Goal: Book appointment/travel/reservation

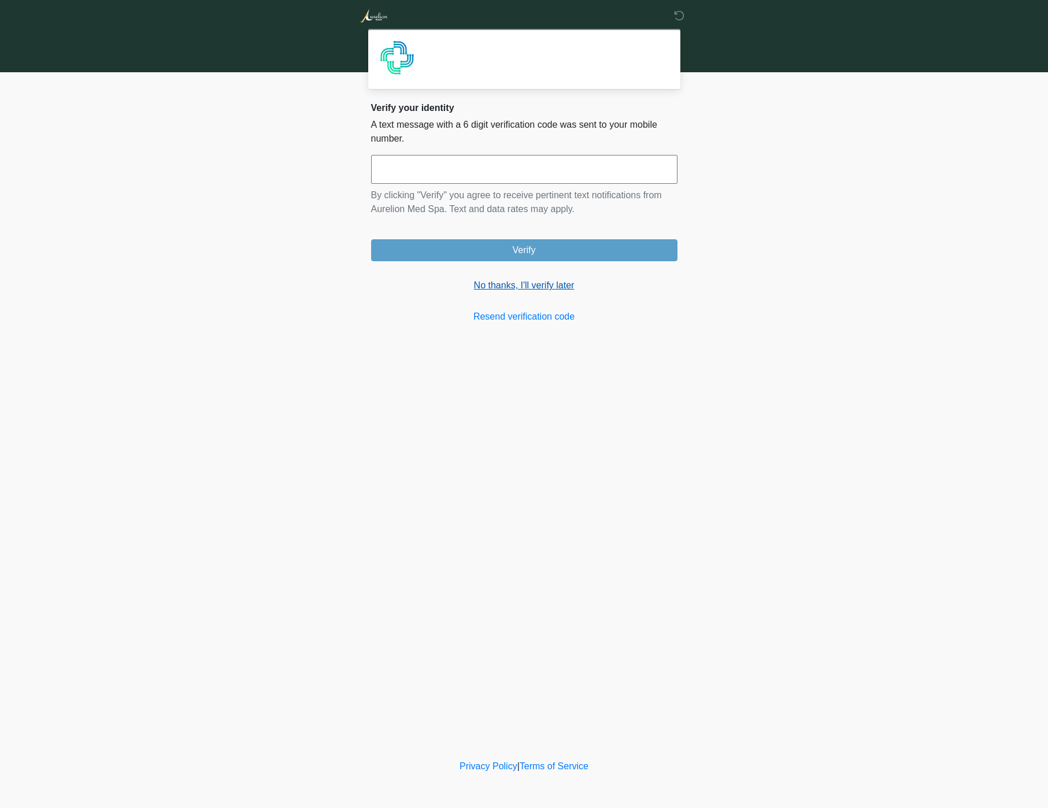
click at [543, 292] on link "No thanks, I'll verify later" at bounding box center [524, 286] width 306 height 14
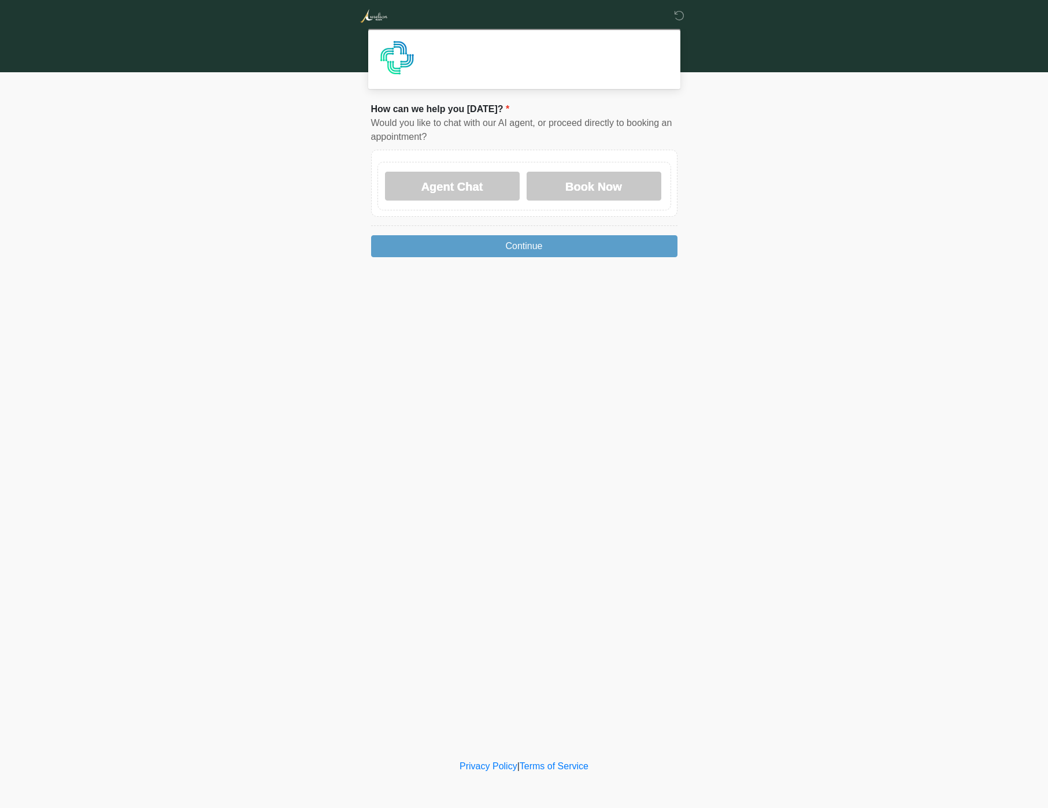
click at [451, 312] on div "**********" at bounding box center [524, 379] width 347 height 734
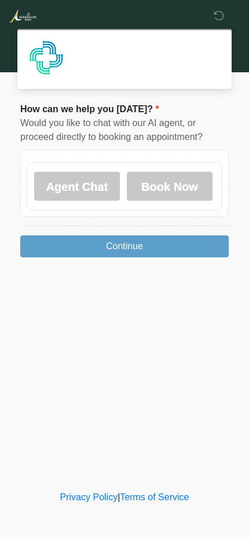
click at [93, 188] on label "Agent Chat" at bounding box center [77, 186] width 86 height 29
click at [94, 253] on button "Continue" at bounding box center [124, 246] width 208 height 22
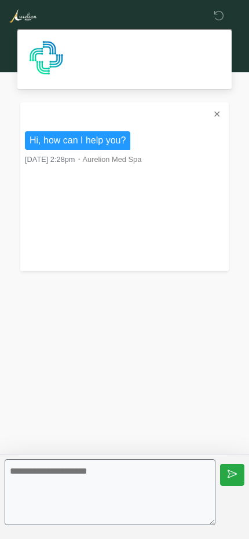
click at [87, 492] on textarea at bounding box center [110, 492] width 210 height 66
type textarea "**********"
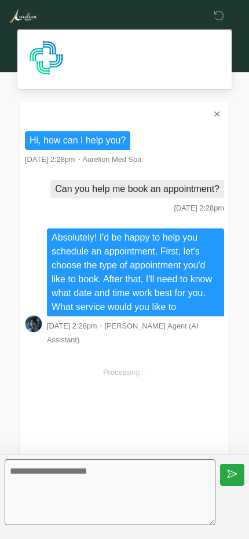
scroll to position [116, 0]
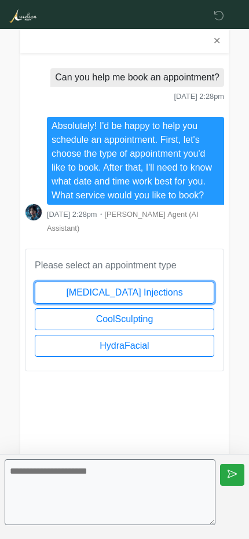
click at [131, 295] on button "[MEDICAL_DATA] Injections" at bounding box center [124, 293] width 179 height 22
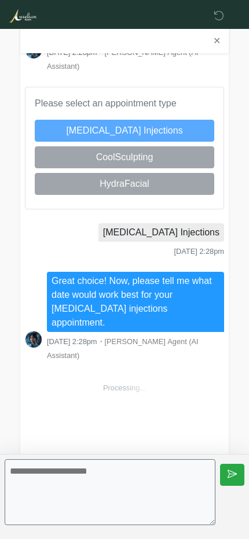
scroll to position [445, 0]
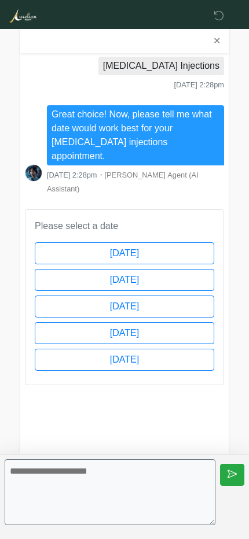
click at [121, 322] on button "[DATE]" at bounding box center [124, 333] width 179 height 22
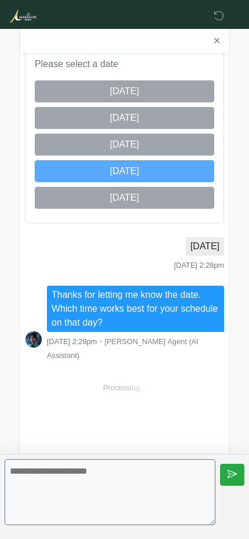
scroll to position [773, 0]
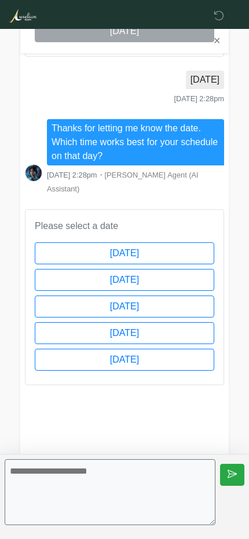
click at [155, 323] on button "[DATE]" at bounding box center [124, 333] width 179 height 22
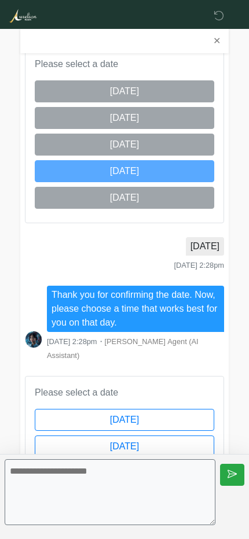
scroll to position [1101, 0]
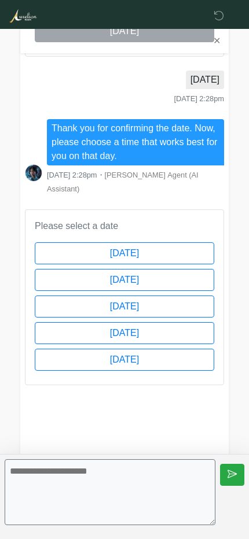
click at [149, 349] on button "[DATE]" at bounding box center [124, 360] width 179 height 22
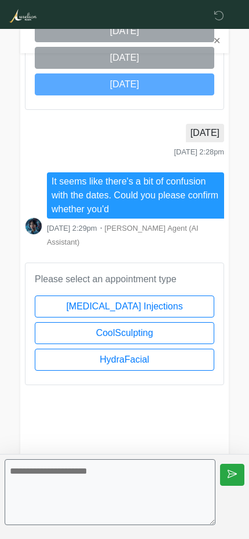
scroll to position [1432, 0]
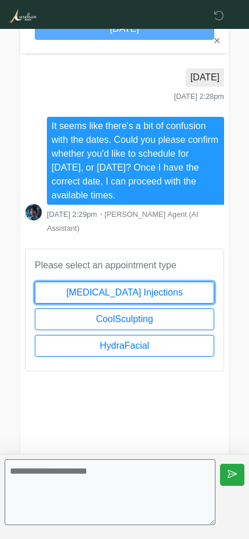
click at [126, 292] on button "[MEDICAL_DATA] Injections" at bounding box center [124, 293] width 179 height 22
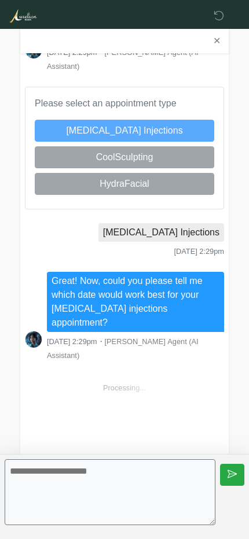
scroll to position [1760, 0]
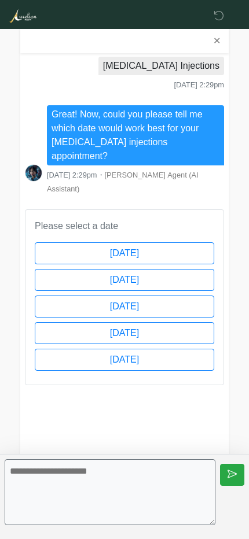
click at [136, 322] on button "[DATE]" at bounding box center [124, 333] width 179 height 22
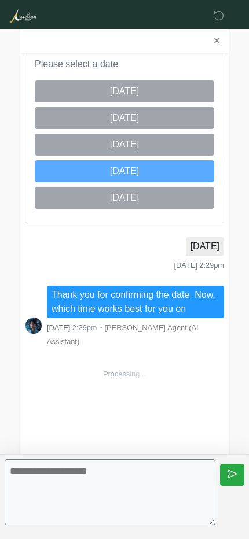
scroll to position [2088, 0]
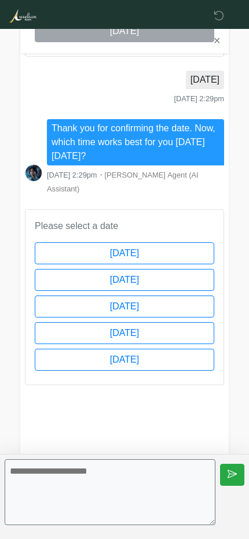
click at [131, 501] on textarea at bounding box center [110, 492] width 210 height 66
type textarea "***"
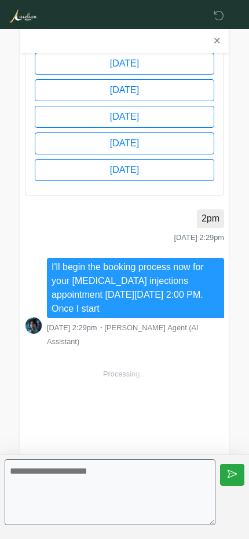
scroll to position [2469, 0]
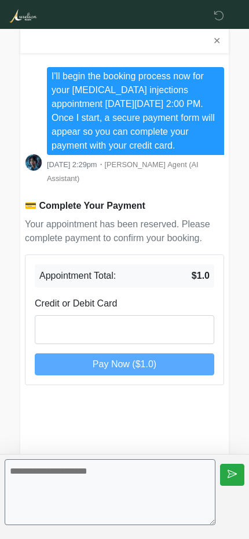
click at [99, 321] on iframe at bounding box center [124, 326] width 166 height 11
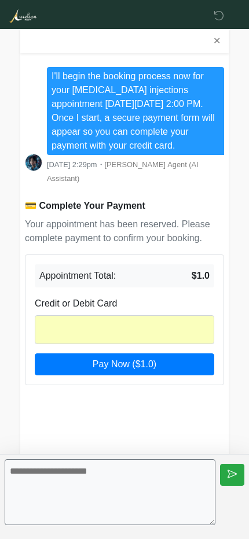
click at [136, 359] on span "Pay Now ($1.0)" at bounding box center [124, 364] width 64 height 10
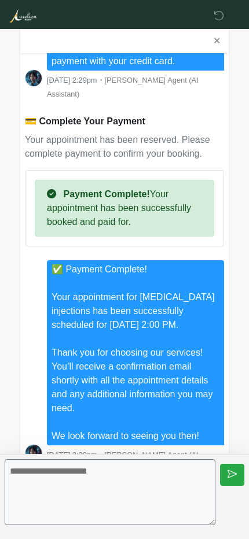
scroll to position [2565, 0]
